Goal: Information Seeking & Learning: Learn about a topic

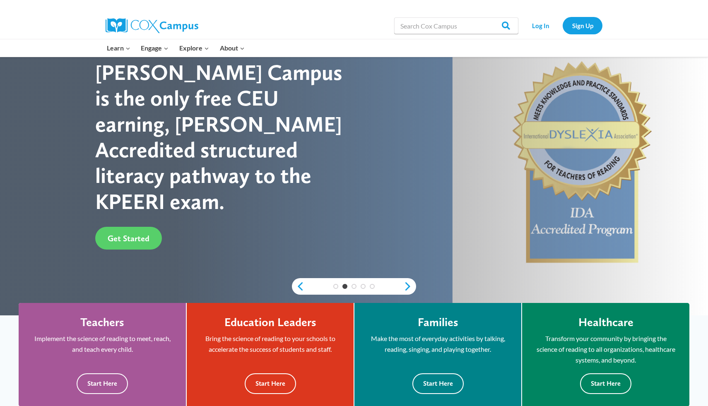
scroll to position [31, 0]
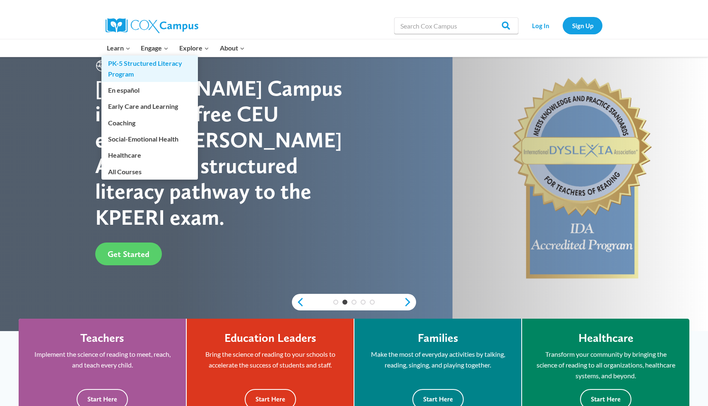
click at [115, 63] on link "PK-5 Structured Literacy Program" at bounding box center [149, 68] width 96 height 26
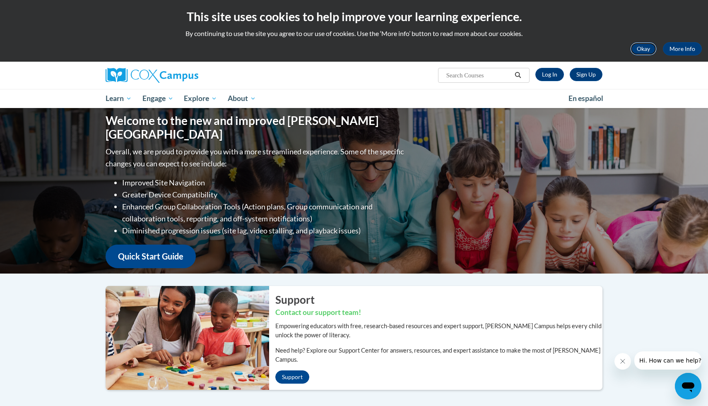
click at [643, 48] on button "Okay" at bounding box center [643, 48] width 26 height 13
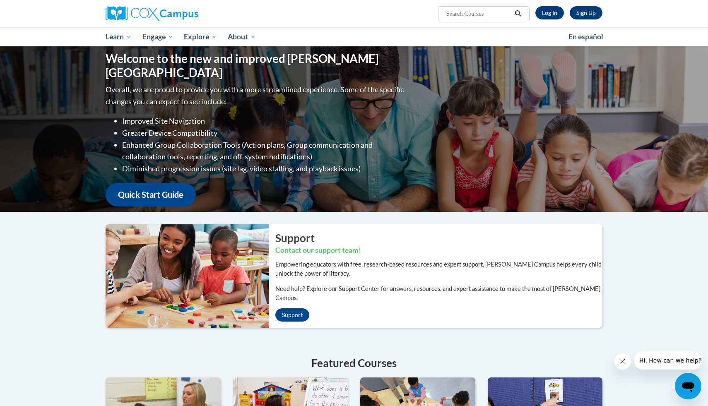
scroll to position [332, 0]
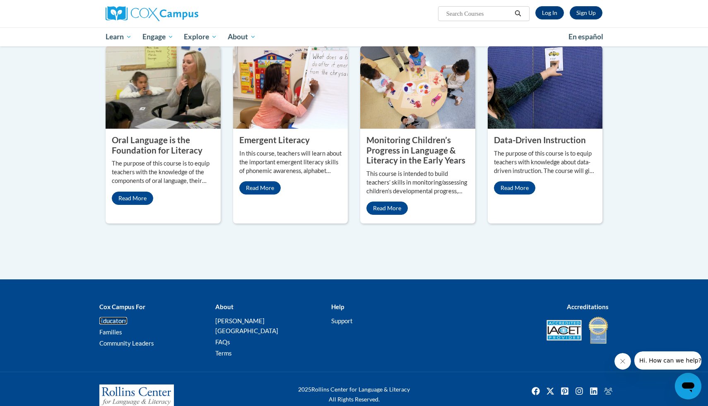
click at [119, 317] on link "Educators" at bounding box center [113, 320] width 28 height 7
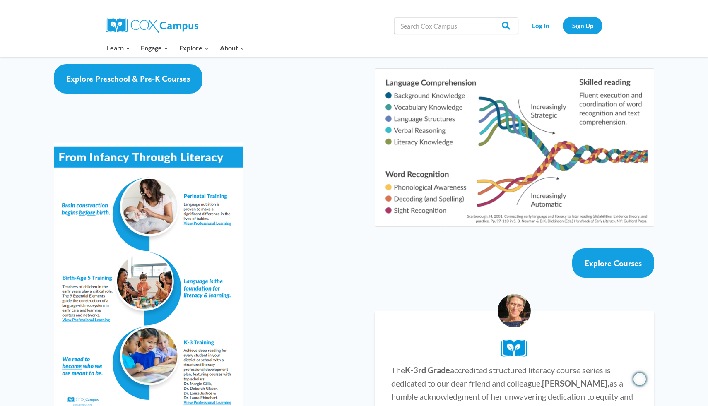
scroll to position [1361, 0]
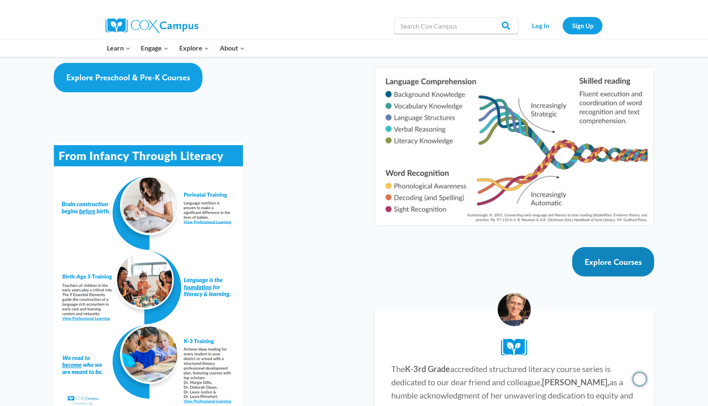
click at [616, 247] on link "Explore Courses" at bounding box center [613, 261] width 82 height 29
